Goal: Navigation & Orientation: Find specific page/section

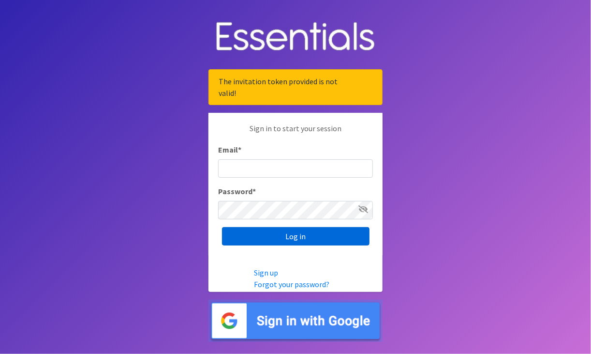
type input "[EMAIL_ADDRESS][DOMAIN_NAME]"
click at [305, 236] on input "Log in" at bounding box center [296, 236] width 148 height 18
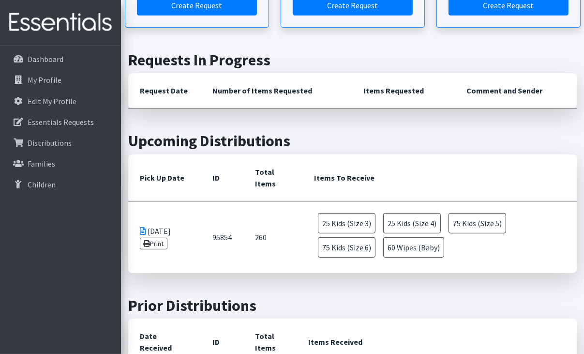
scroll to position [290, 0]
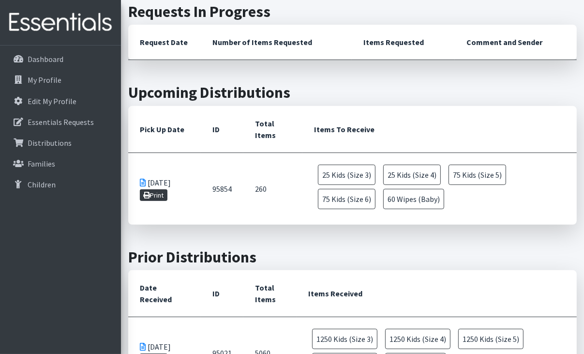
click at [154, 194] on link "Print" at bounding box center [154, 195] width 28 height 12
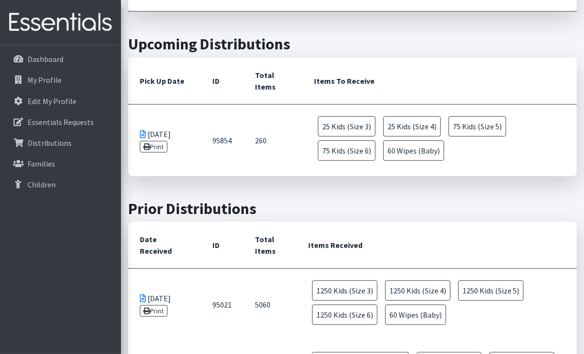
scroll to position [387, 0]
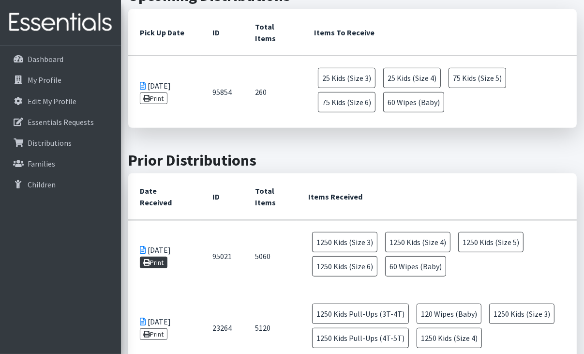
click at [163, 264] on link "Print" at bounding box center [154, 262] width 28 height 12
click at [45, 60] on p "Dashboard" at bounding box center [46, 59] width 36 height 10
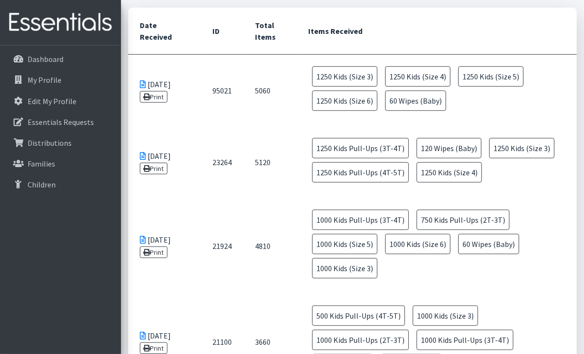
scroll to position [532, 0]
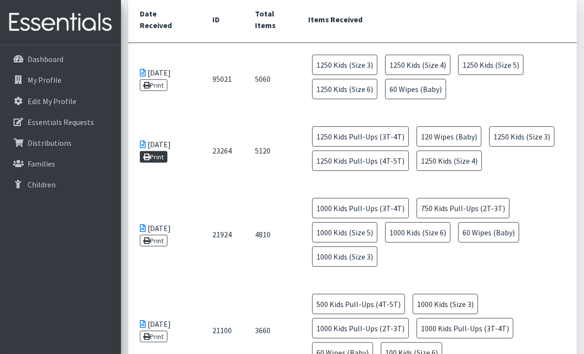
click at [151, 152] on link "Print" at bounding box center [154, 157] width 28 height 12
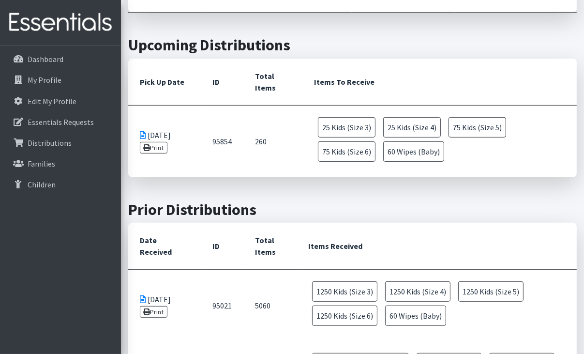
scroll to position [290, 0]
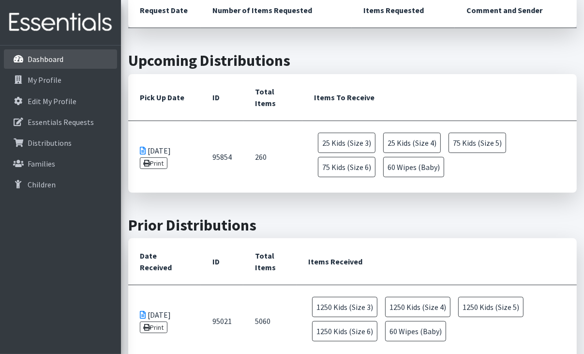
click at [49, 60] on p "Dashboard" at bounding box center [46, 59] width 36 height 10
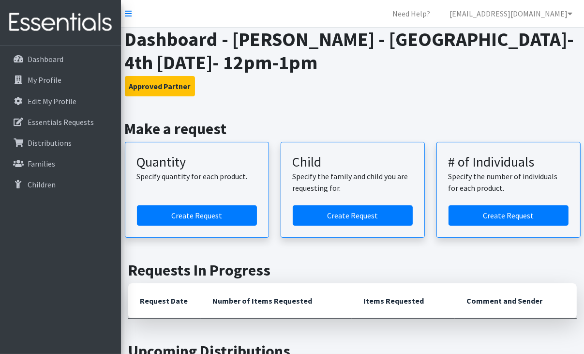
click at [356, 265] on h2 "Requests In Progress" at bounding box center [352, 270] width 448 height 18
click at [50, 122] on p "Essentials Requests" at bounding box center [61, 122] width 66 height 10
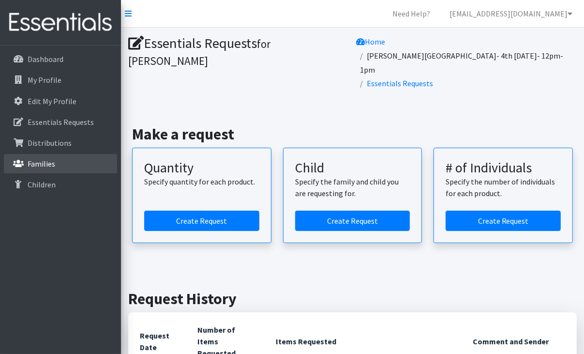
click at [41, 164] on p "Families" at bounding box center [42, 164] width 28 height 10
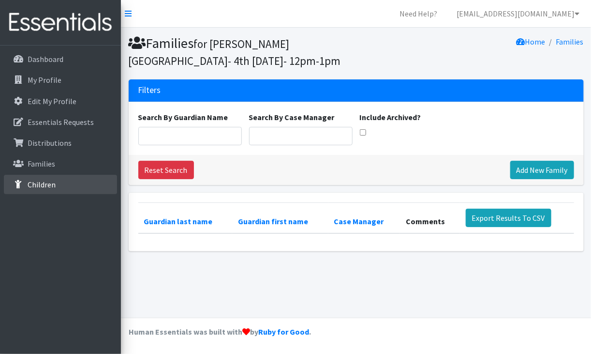
click at [41, 187] on p "Children" at bounding box center [42, 184] width 28 height 10
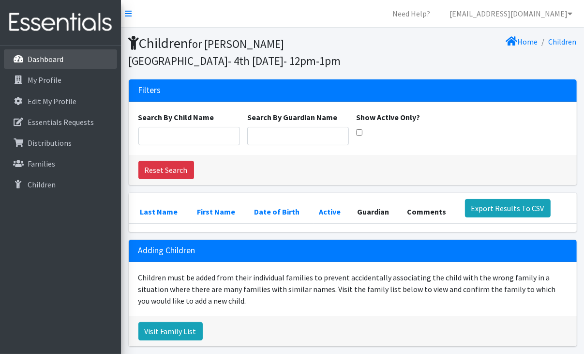
click at [41, 56] on p "Dashboard" at bounding box center [46, 59] width 36 height 10
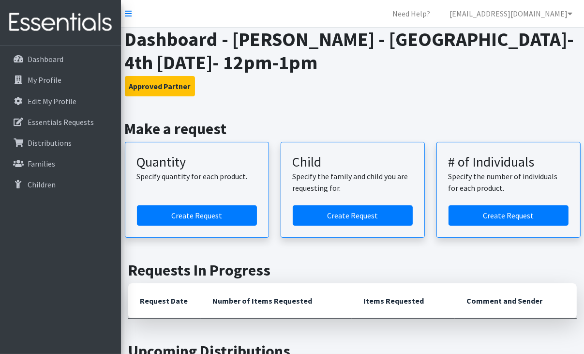
click at [128, 14] on icon at bounding box center [128, 14] width 7 height 8
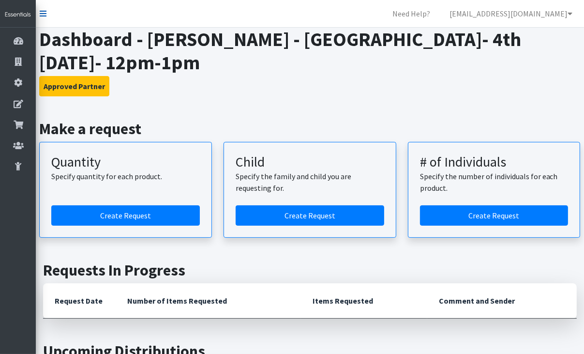
click at [43, 14] on icon at bounding box center [43, 14] width 7 height 8
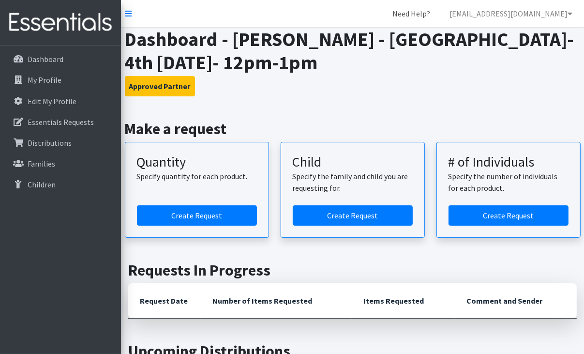
click at [438, 13] on link "Need Help?" at bounding box center [411, 13] width 53 height 19
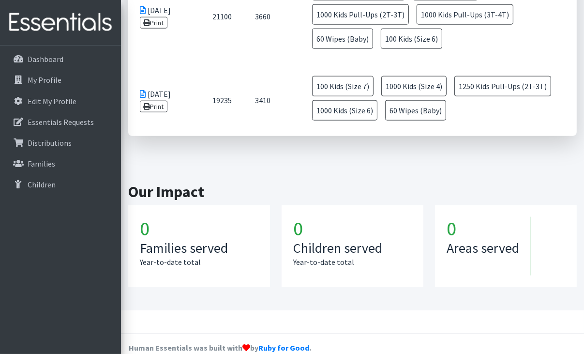
scroll to position [858, 0]
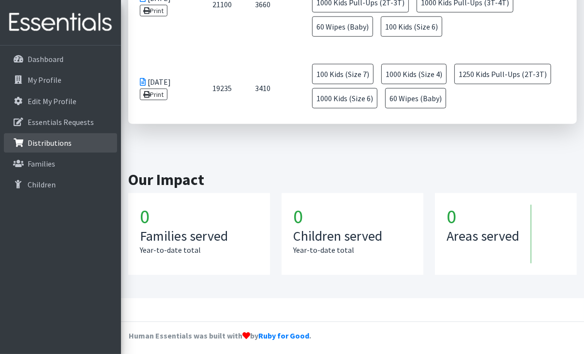
click at [41, 144] on p "Distributions" at bounding box center [50, 143] width 44 height 10
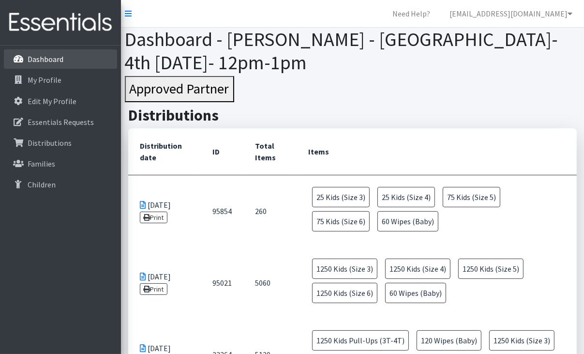
click at [42, 54] on p "Dashboard" at bounding box center [46, 59] width 36 height 10
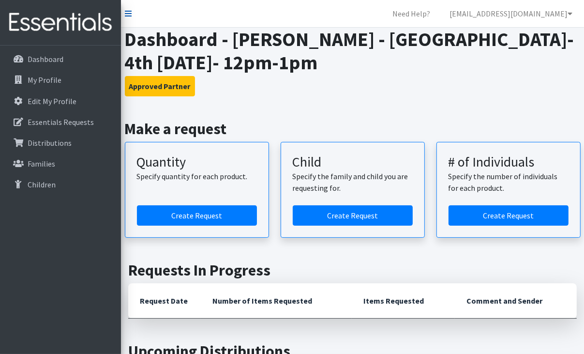
click at [130, 13] on icon at bounding box center [128, 14] width 7 height 8
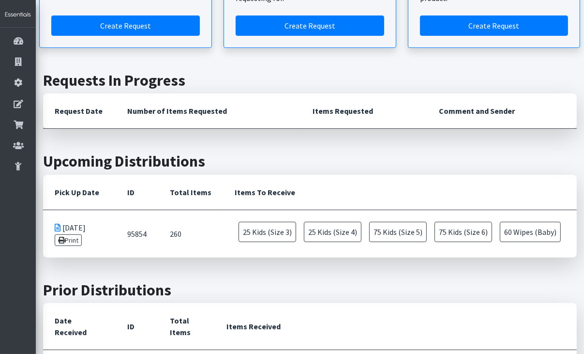
scroll to position [242, 0]
